Goal: Transaction & Acquisition: Purchase product/service

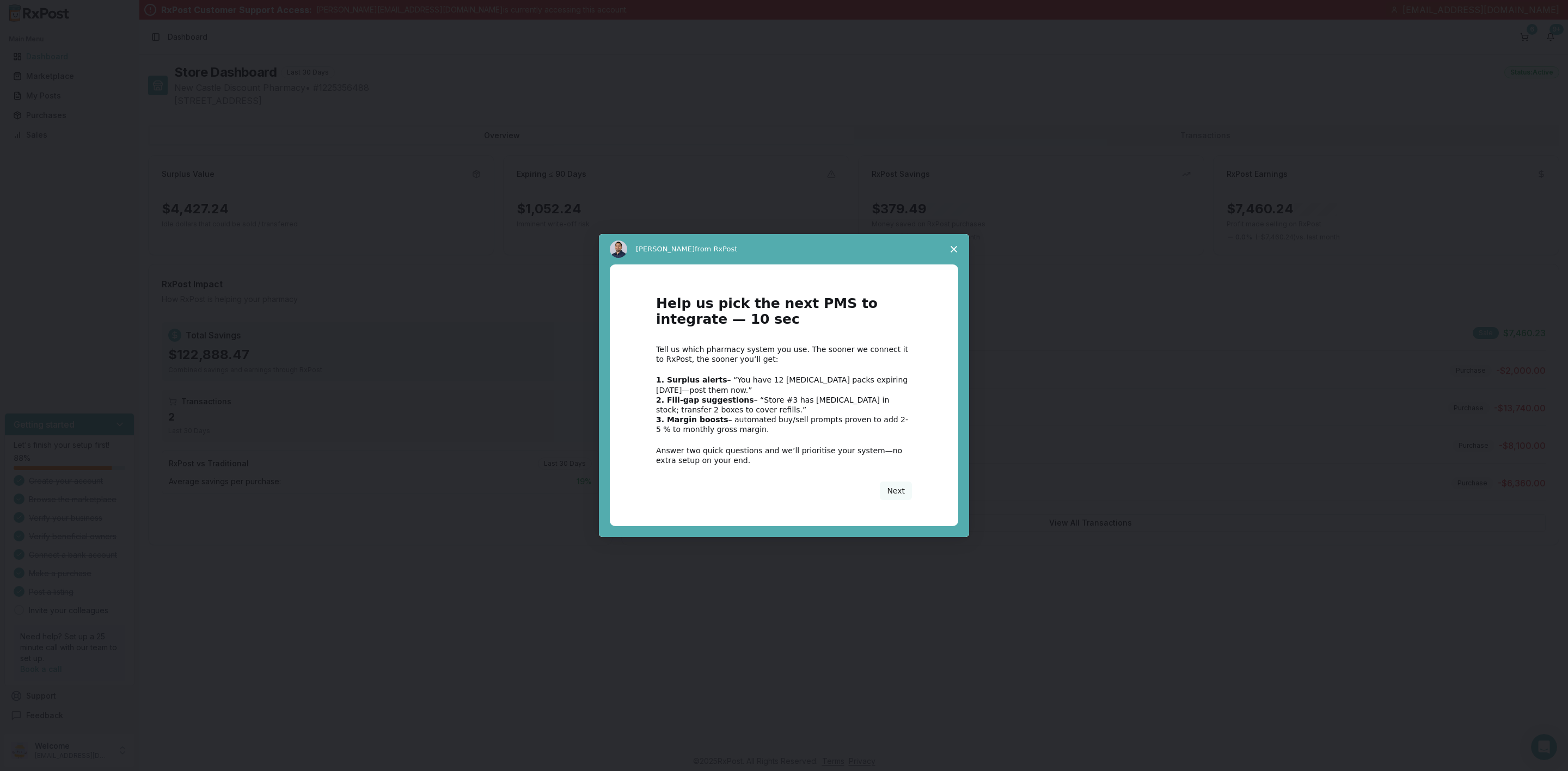
click at [950, 246] on icon "Close survey" at bounding box center [954, 250] width 7 height 7
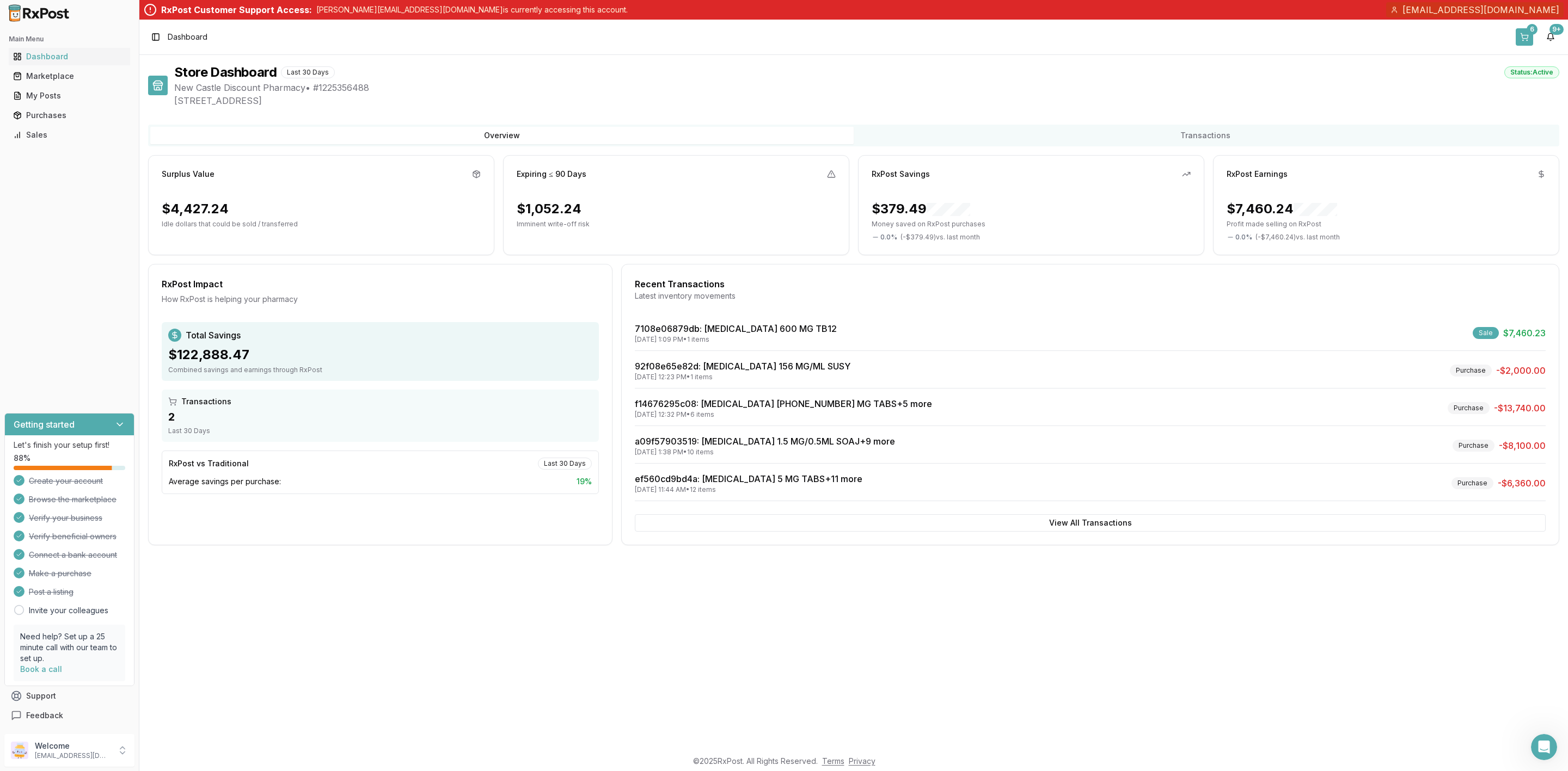
click at [1533, 33] on div "6" at bounding box center [1532, 29] width 11 height 11
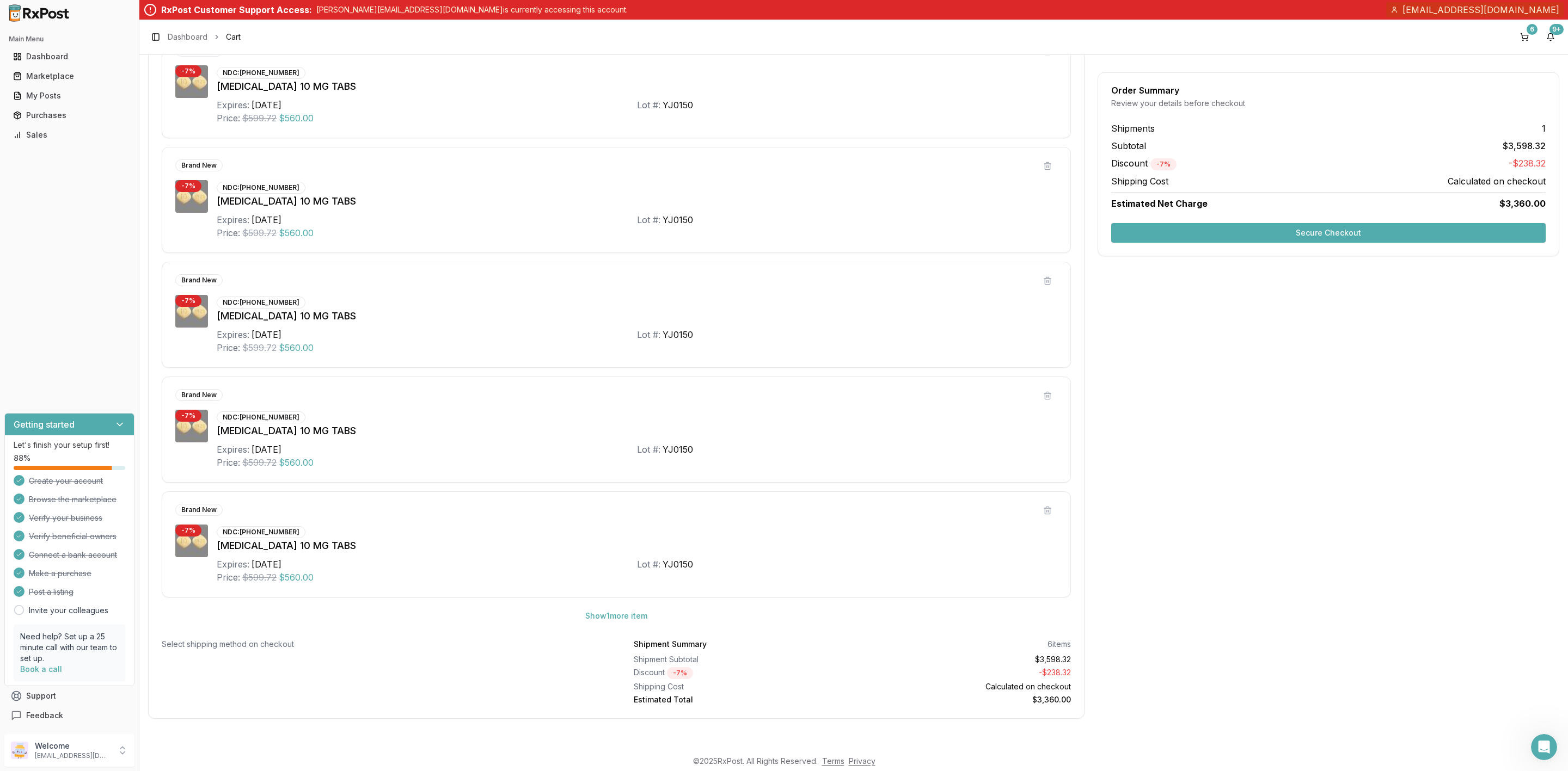
scroll to position [259, 0]
click at [621, 615] on button "Show 1 more item" at bounding box center [616, 616] width 79 height 20
click at [1317, 232] on button "Secure Checkout" at bounding box center [1329, 233] width 435 height 20
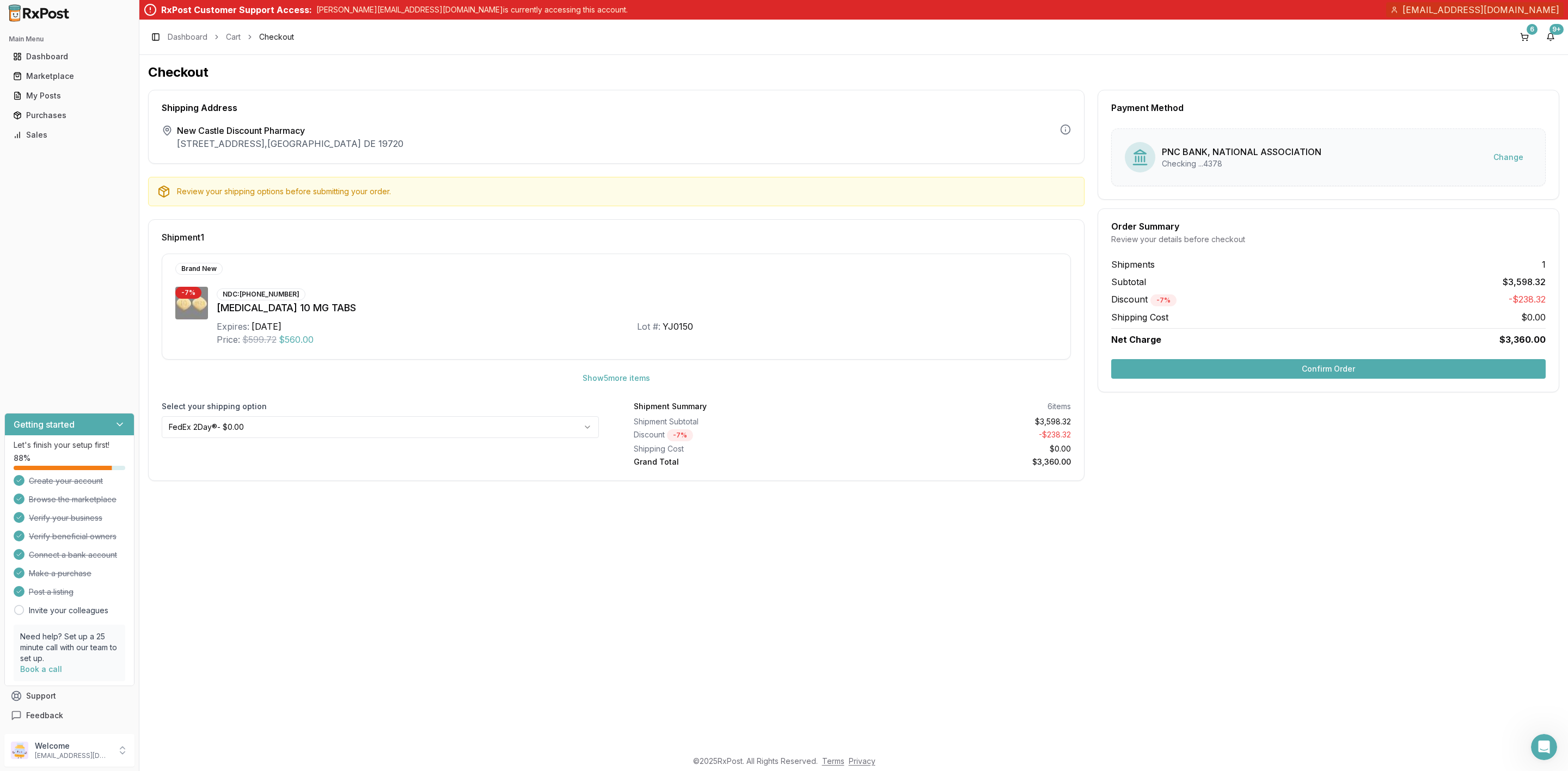
click at [1216, 372] on button "Confirm Order" at bounding box center [1329, 369] width 435 height 20
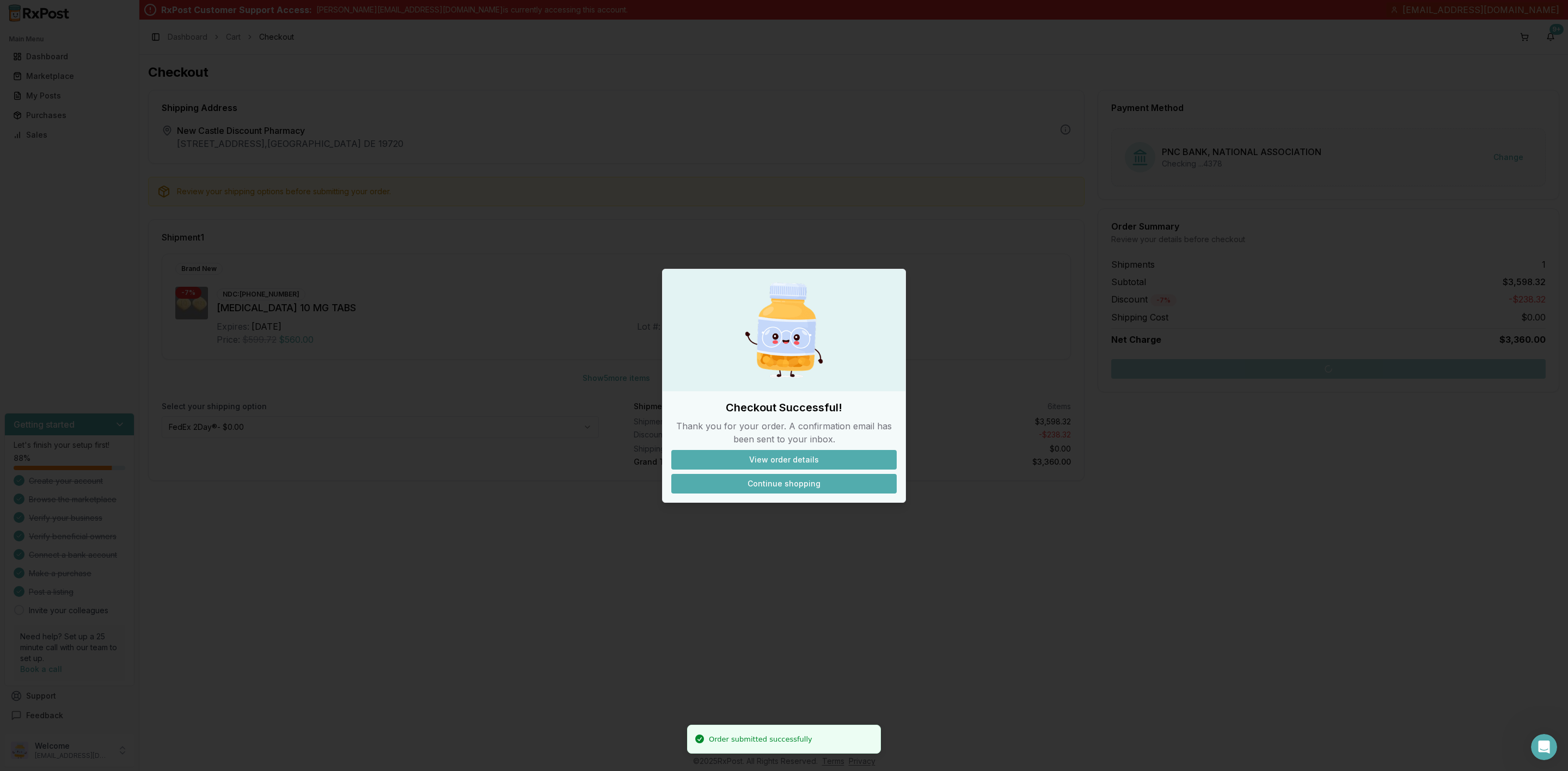
click at [783, 492] on button "Continue shopping" at bounding box center [783, 484] width 225 height 20
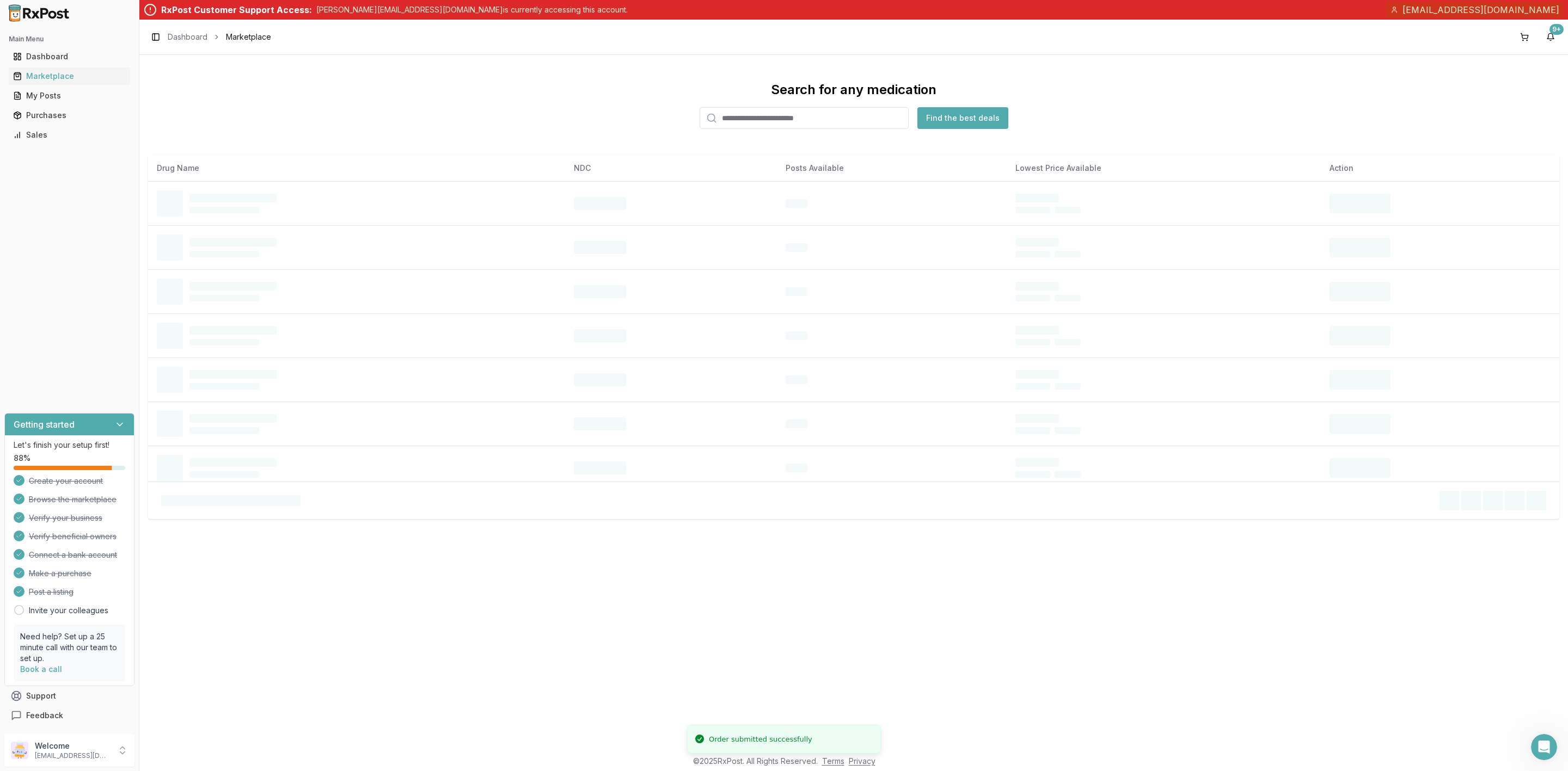
drag, startPoint x: 45, startPoint y: 756, endPoint x: 141, endPoint y: 770, distance: 97.0
click at [46, 756] on p "ncdrugs@gmail.com" at bounding box center [73, 755] width 76 height 9
click at [206, 746] on button "Sign Out" at bounding box center [197, 752] width 112 height 18
